Goal: Browse casually: Explore the website without a specific task or goal

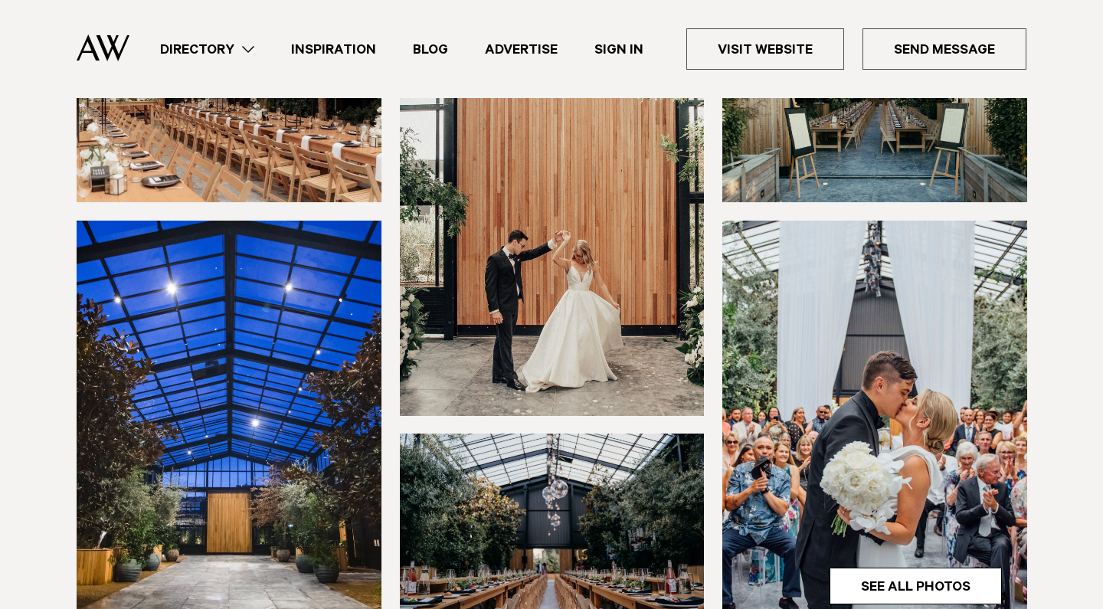
scroll to position [471, 0]
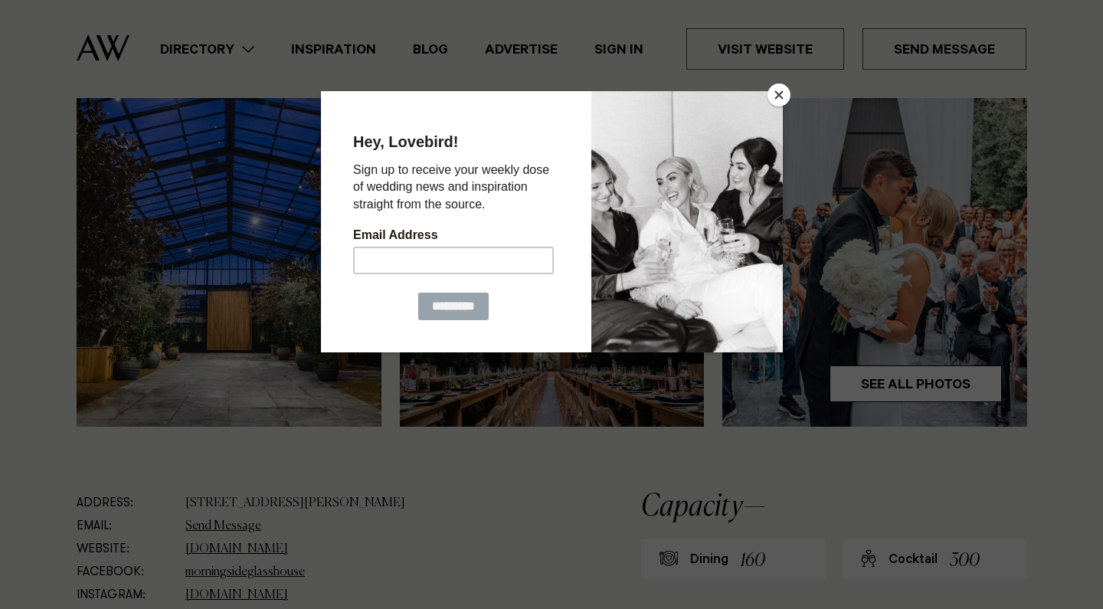
click at [782, 95] on button "Close" at bounding box center [779, 94] width 23 height 23
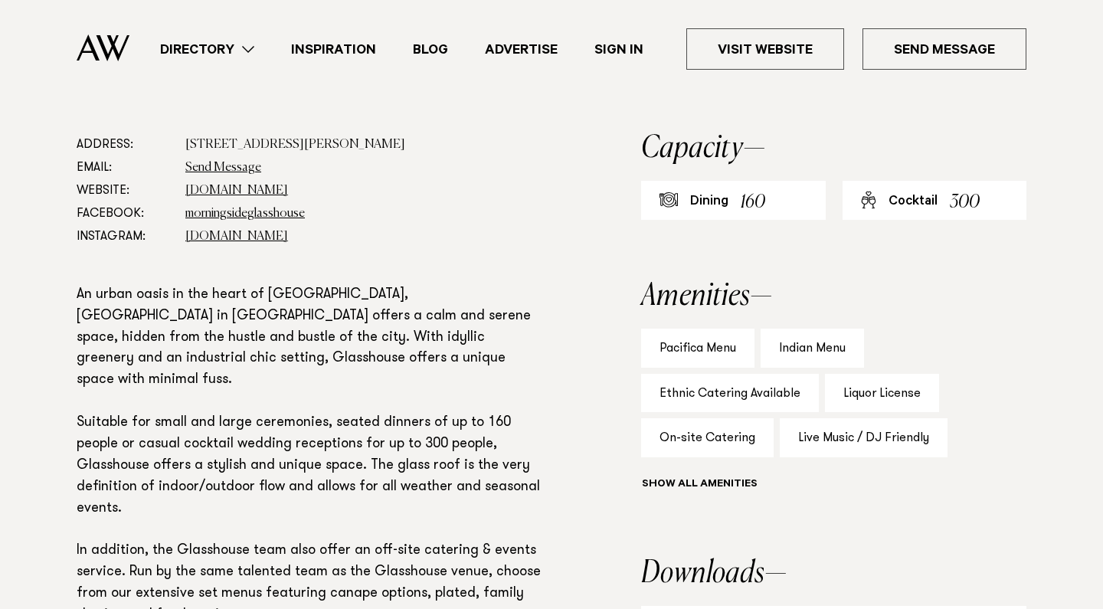
scroll to position [810, 0]
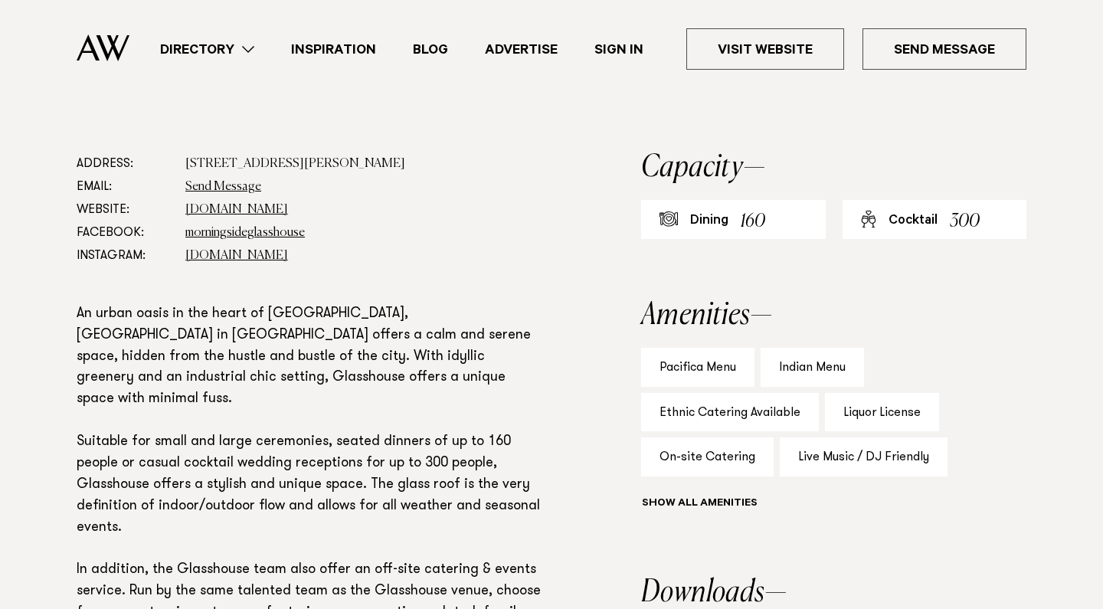
click at [823, 369] on div "Indian Menu" at bounding box center [812, 367] width 103 height 39
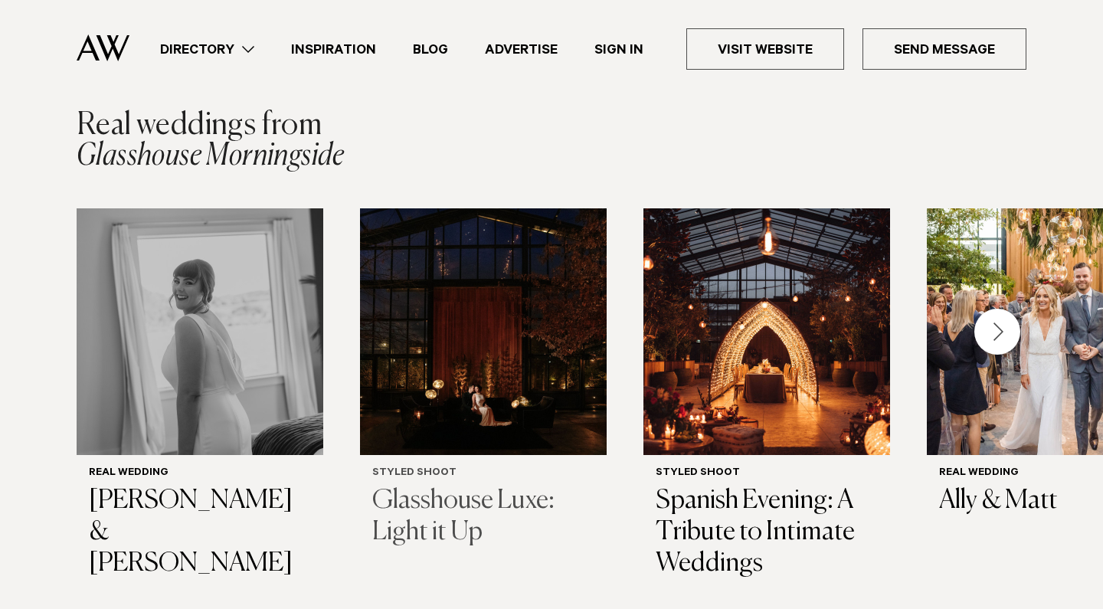
scroll to position [2149, 0]
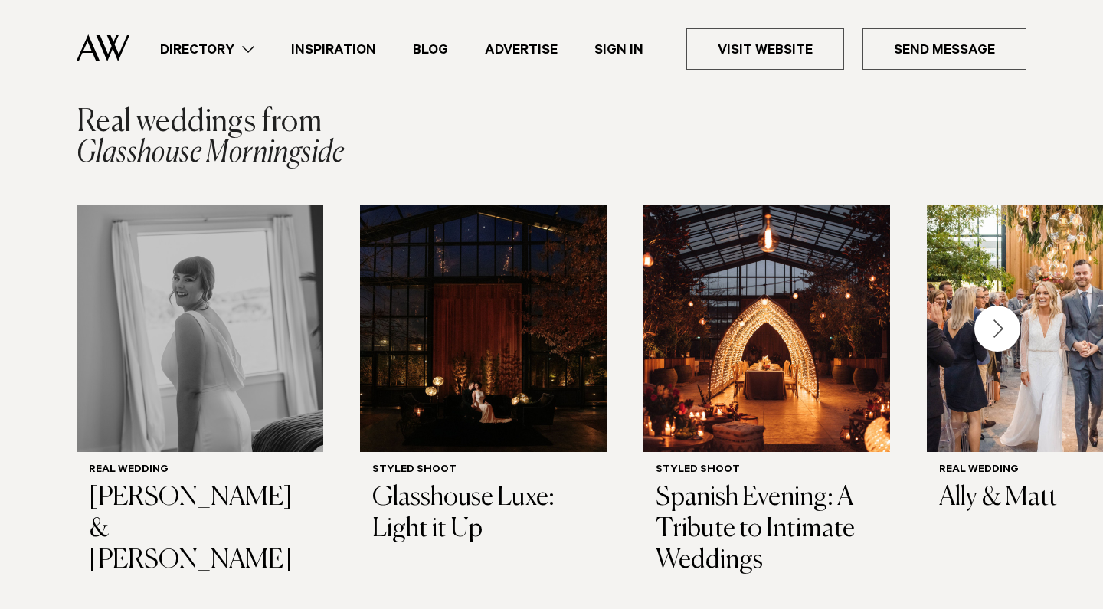
click at [1008, 306] on div "Next slide" at bounding box center [997, 329] width 46 height 46
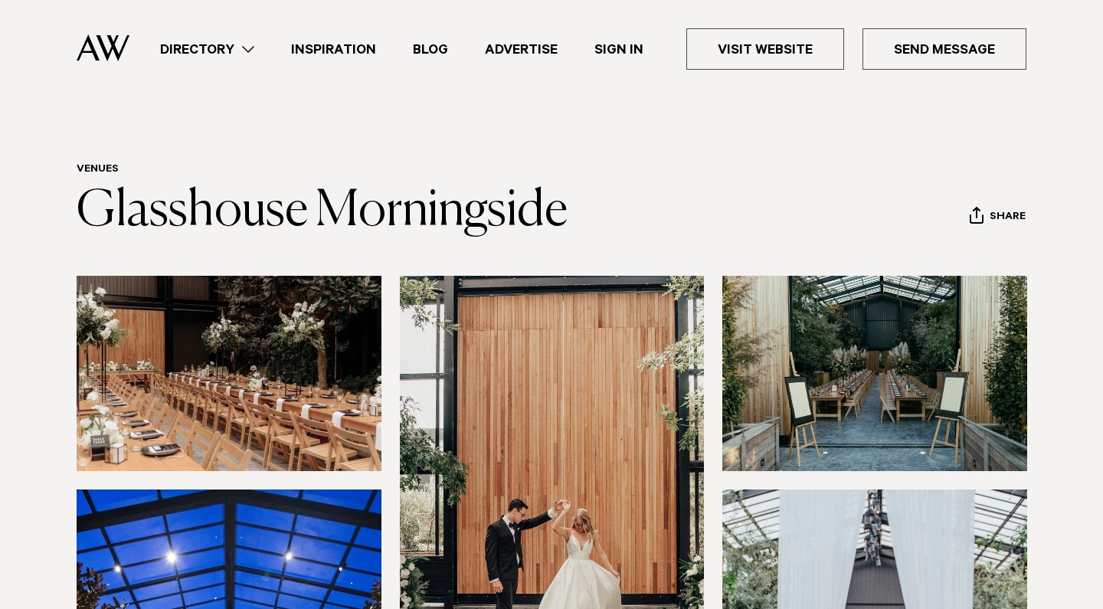
scroll to position [0, 0]
click at [243, 54] on link "Directory" at bounding box center [207, 49] width 131 height 21
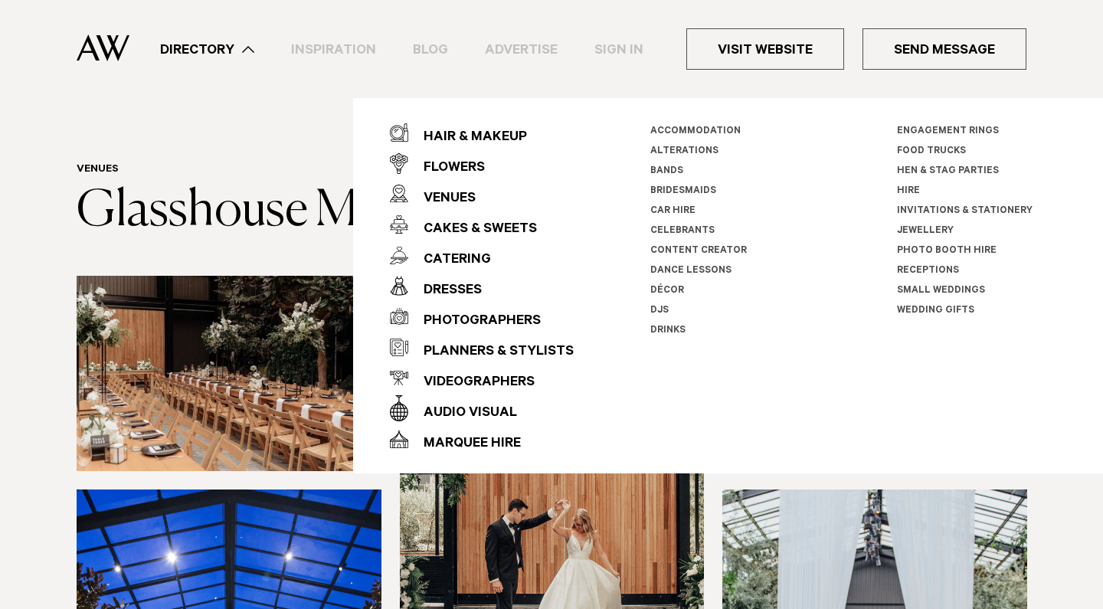
click at [381, 57] on link "Inspiration" at bounding box center [334, 49] width 122 height 21
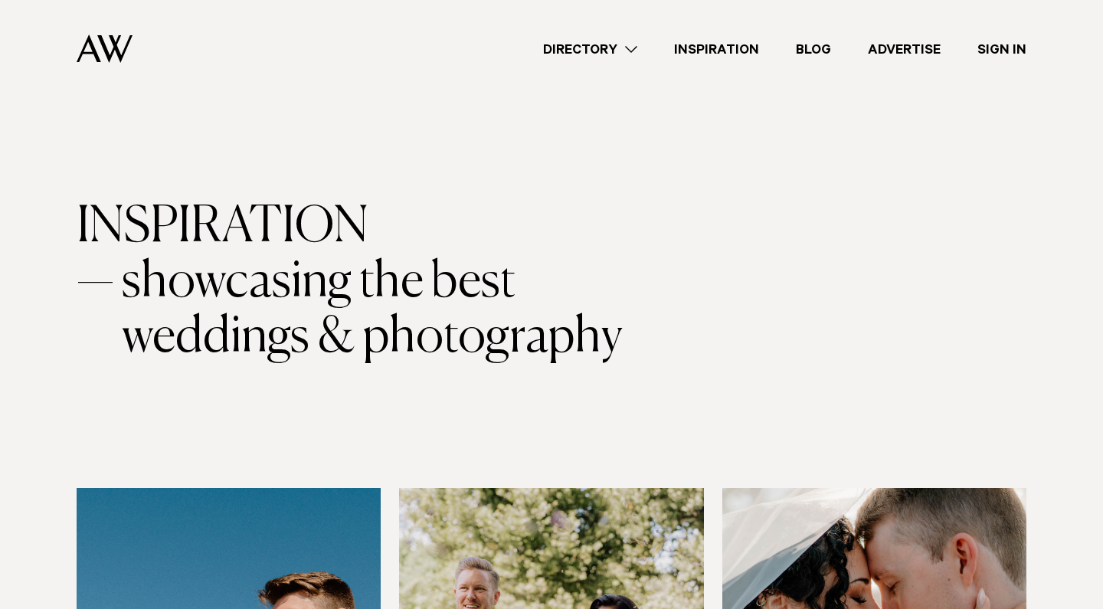
click at [347, 51] on div "Directory Hair & Makeup Flowers Venues Cakes & Sweets" at bounding box center [586, 49] width 882 height 98
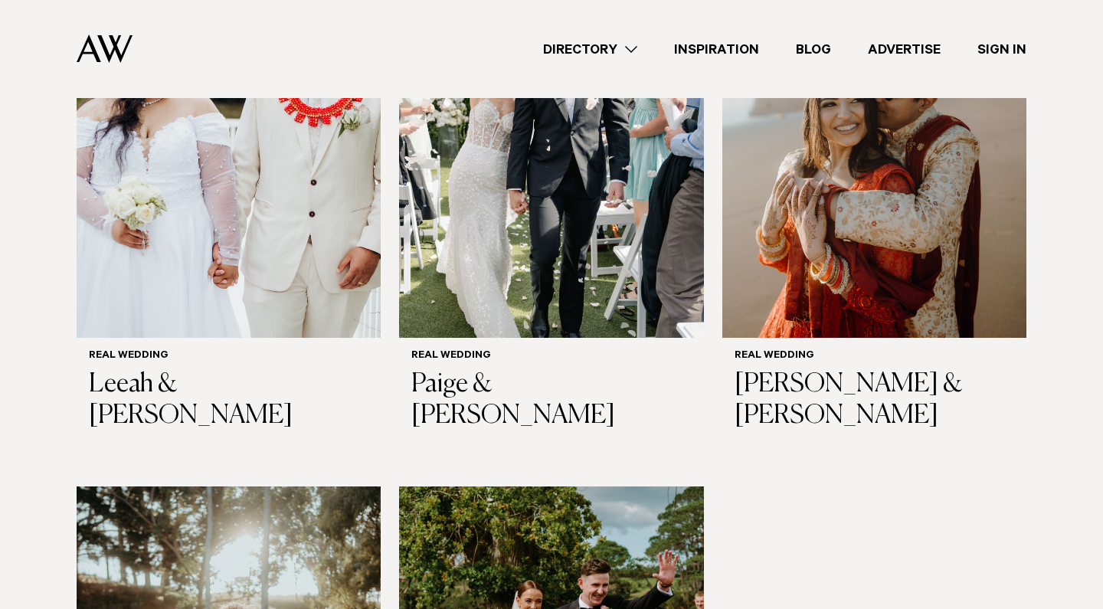
scroll to position [1648, 0]
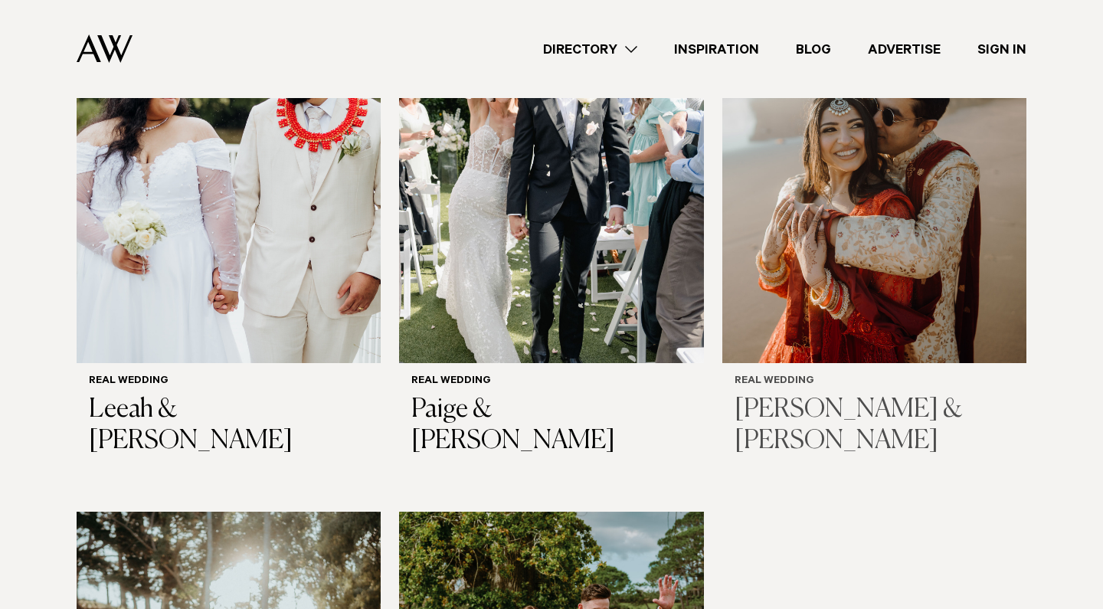
click at [826, 394] on h3 "Meenu & Pranshu" at bounding box center [875, 425] width 280 height 63
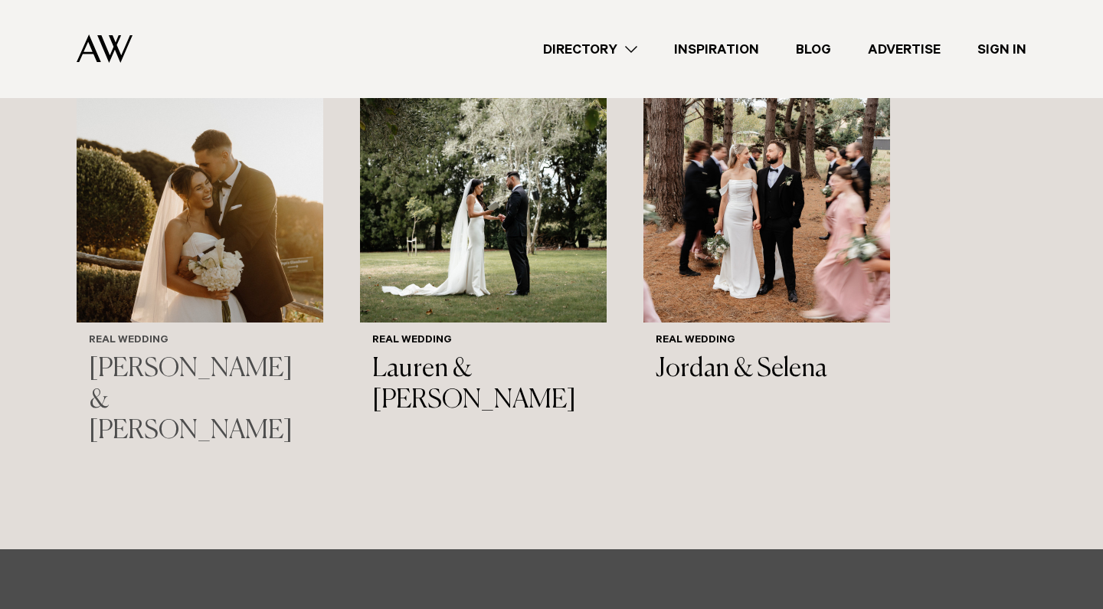
scroll to position [16344, 0]
